Goal: Task Accomplishment & Management: Use online tool/utility

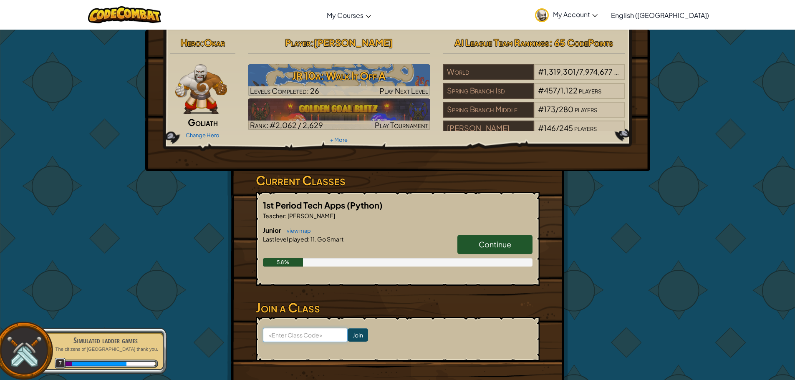
click at [311, 339] on input at bounding box center [305, 335] width 85 height 14
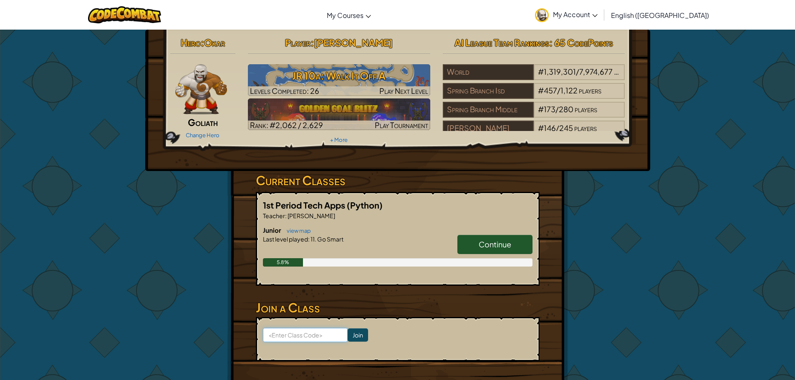
type input "AppleLeafZoo"
click at [352, 332] on input "Join" at bounding box center [358, 335] width 20 height 13
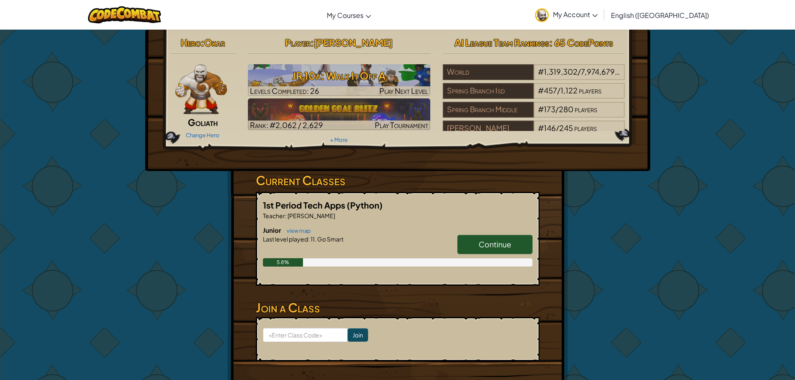
click at [493, 240] on span "Continue" at bounding box center [495, 245] width 33 height 10
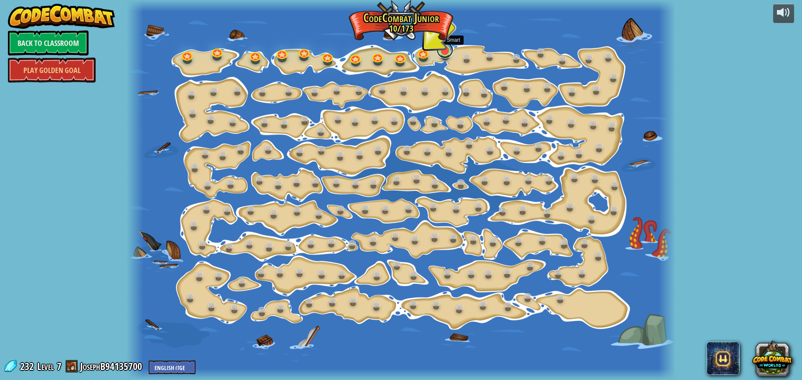
click at [441, 53] on link at bounding box center [444, 50] width 17 height 17
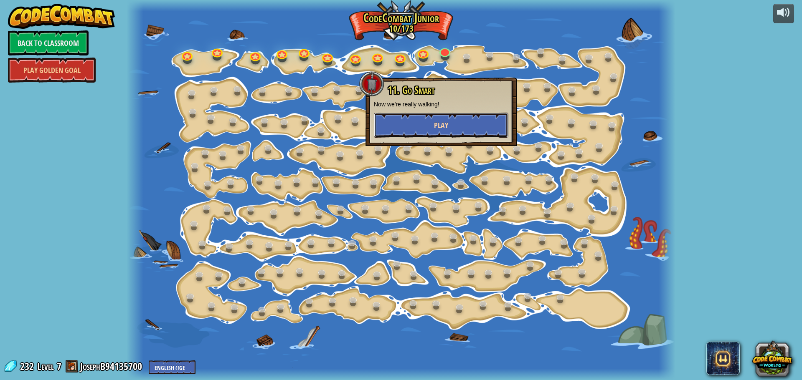
click at [427, 122] on button "Play" at bounding box center [441, 125] width 134 height 25
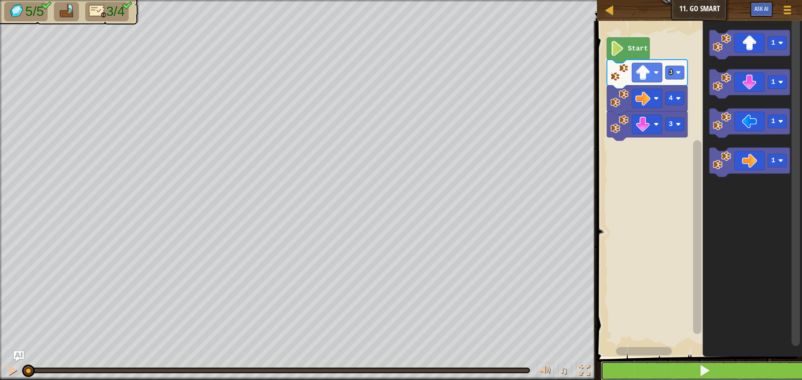
click at [681, 362] on button at bounding box center [703, 371] width 207 height 19
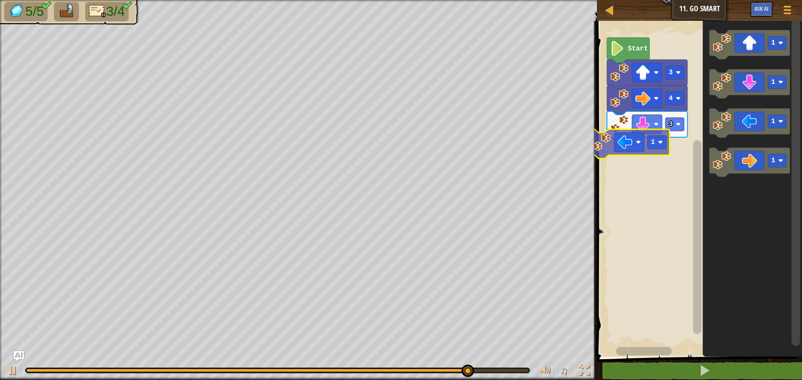
click at [602, 142] on div "3 4 3 Start 1 1 1 1 1" at bounding box center [697, 187] width 207 height 340
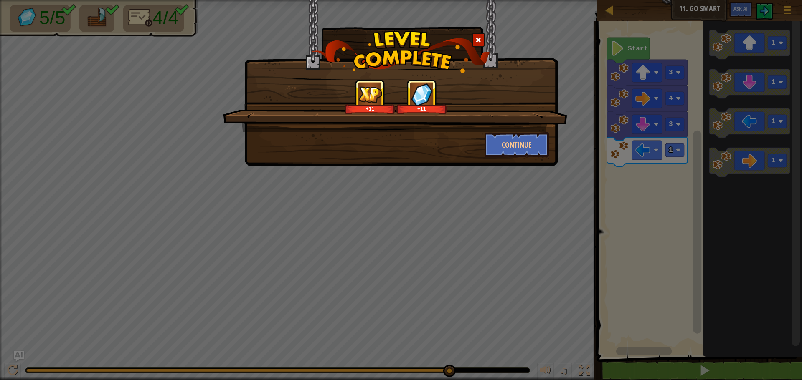
click at [483, 38] on div at bounding box center [478, 40] width 13 height 14
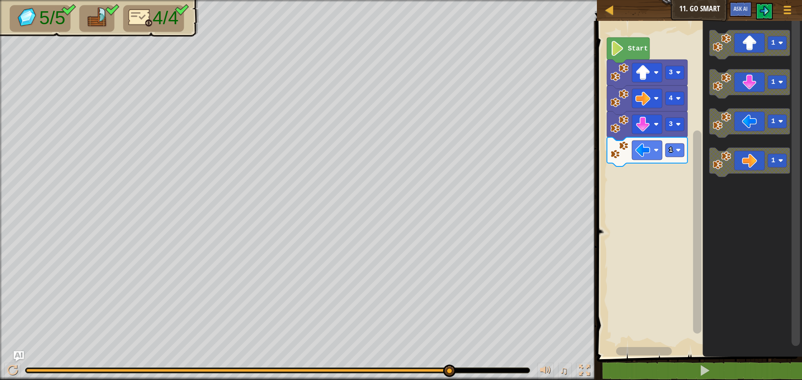
click at [620, 51] on image "Blockly Workspace" at bounding box center [617, 48] width 14 height 15
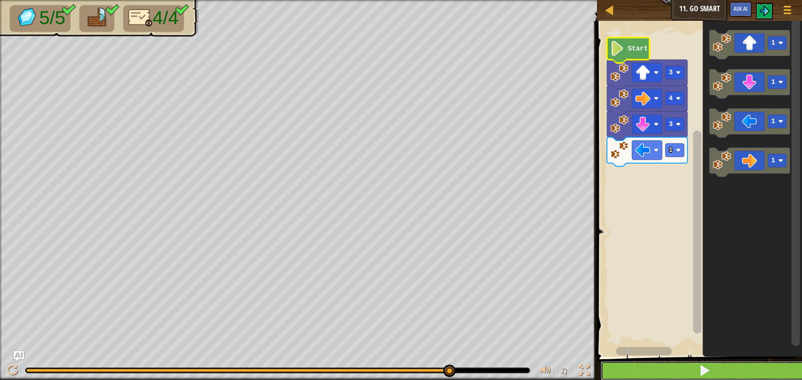
click at [675, 364] on button at bounding box center [703, 371] width 207 height 19
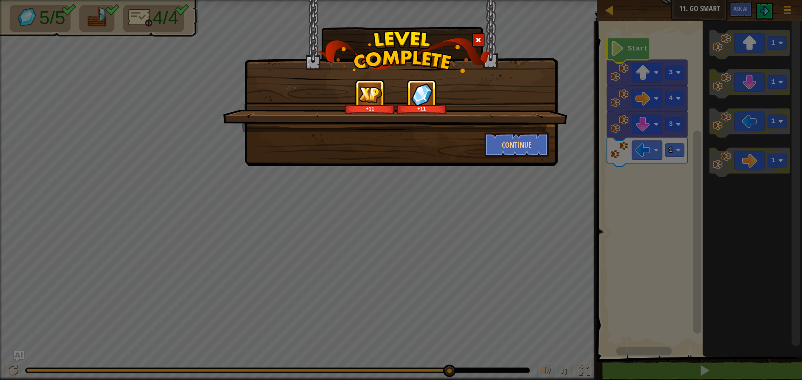
click at [476, 36] on div at bounding box center [478, 40] width 13 height 14
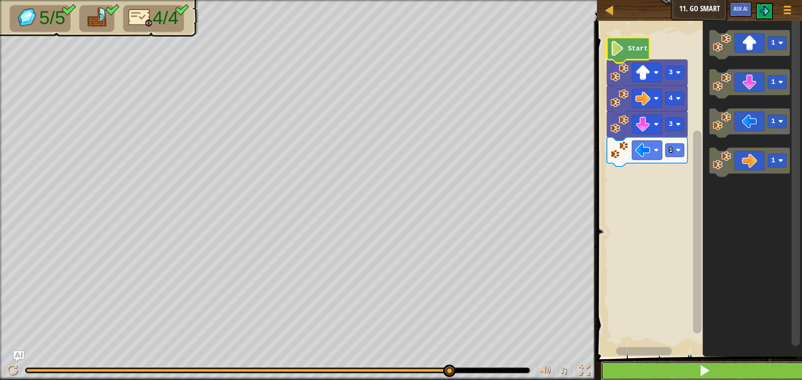
click at [655, 372] on button at bounding box center [703, 371] width 207 height 19
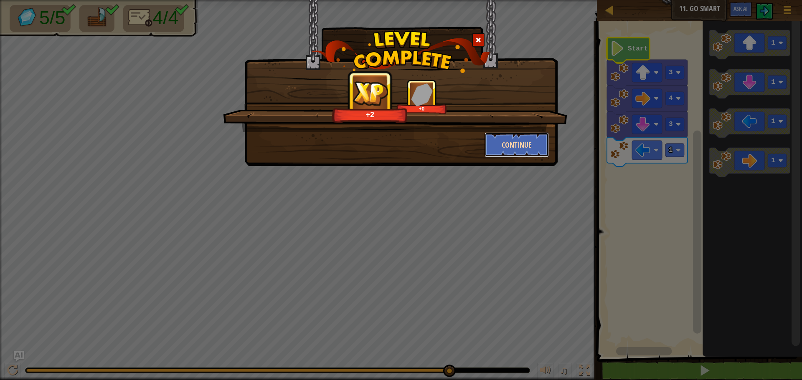
click at [536, 143] on button "Continue" at bounding box center [516, 144] width 65 height 25
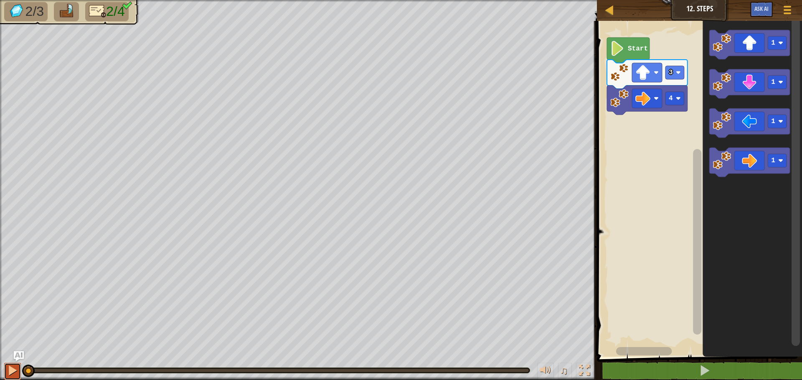
click at [15, 369] on div at bounding box center [12, 370] width 11 height 11
click at [6, 370] on button at bounding box center [12, 371] width 17 height 17
click at [5, 370] on button at bounding box center [12, 371] width 17 height 17
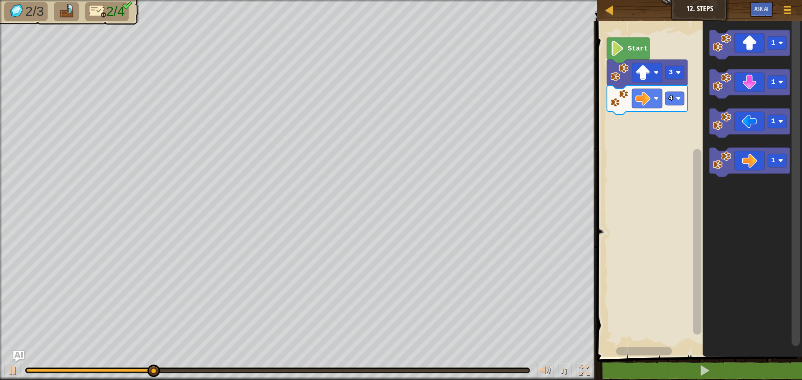
click at [15, 352] on img "Ask AI" at bounding box center [18, 356] width 11 height 11
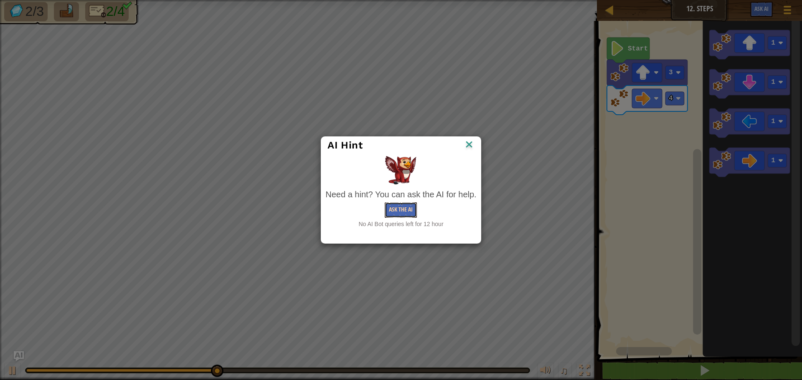
click at [404, 211] on button "Ask the AI" at bounding box center [401, 209] width 32 height 15
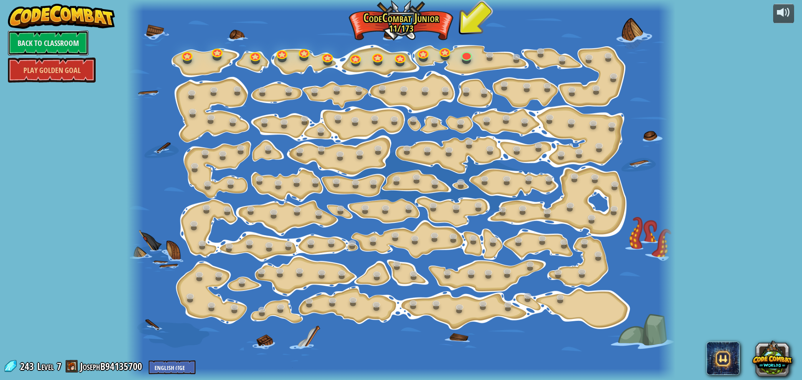
click at [47, 48] on link "Back to Classroom" at bounding box center [48, 42] width 81 height 25
